Goal: Check status: Check status

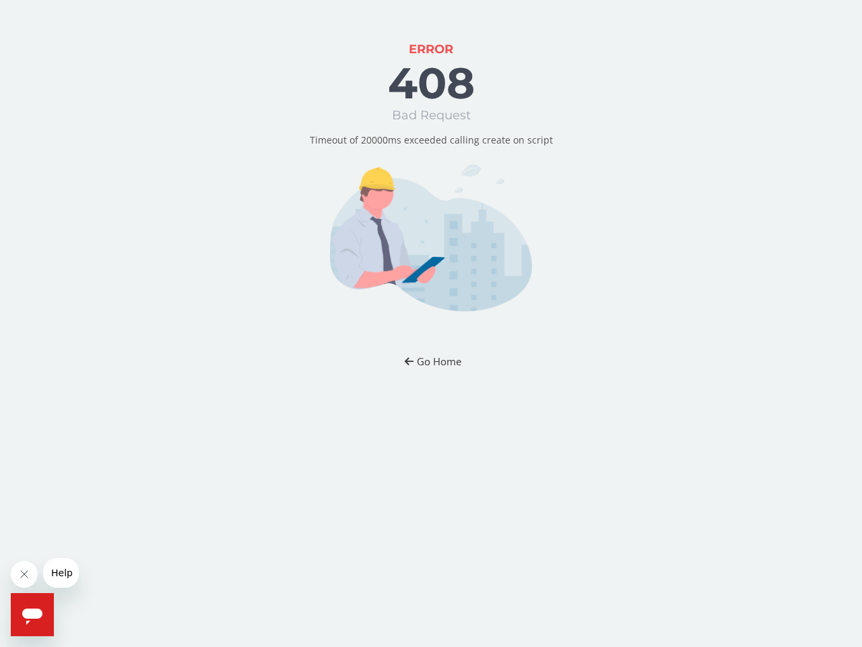
click at [430, 361] on button "Go Home" at bounding box center [431, 361] width 79 height 25
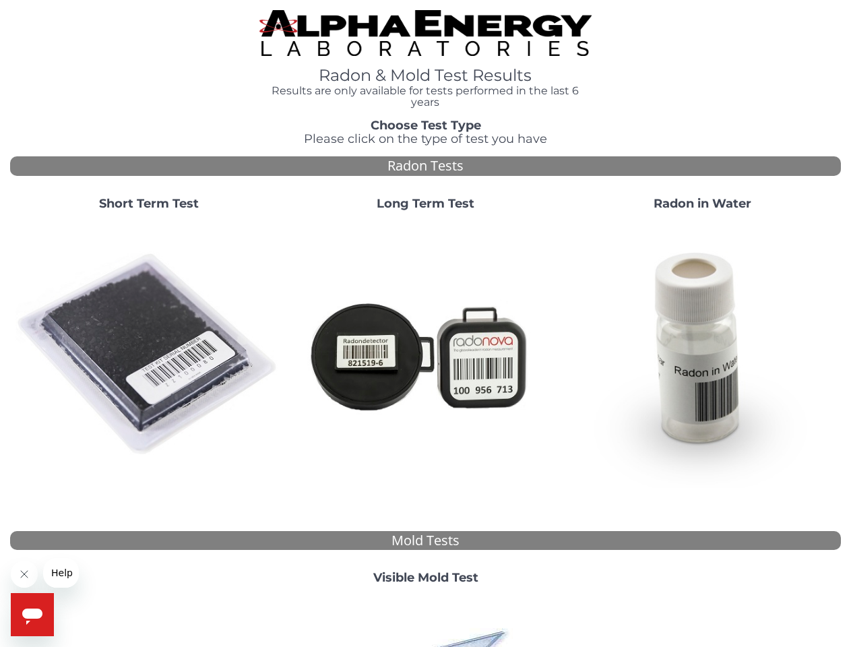
click at [24, 574] on icon "Close message from company" at bounding box center [24, 574] width 7 height 7
click at [32, 614] on icon "Open messaging window" at bounding box center [32, 616] width 20 height 16
